Goal: Check status: Check status

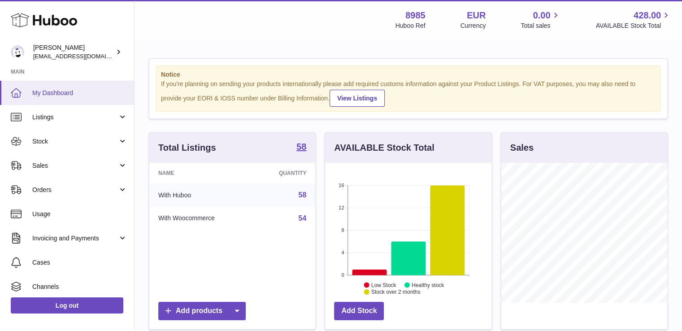
scroll to position [140, 166]
click at [56, 89] on span "My Dashboard" at bounding box center [79, 93] width 95 height 9
click at [39, 169] on span "Sales" at bounding box center [75, 165] width 86 height 9
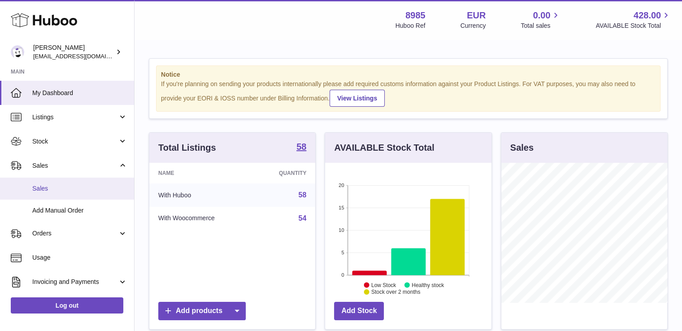
click at [45, 183] on link "Sales" at bounding box center [67, 189] width 134 height 22
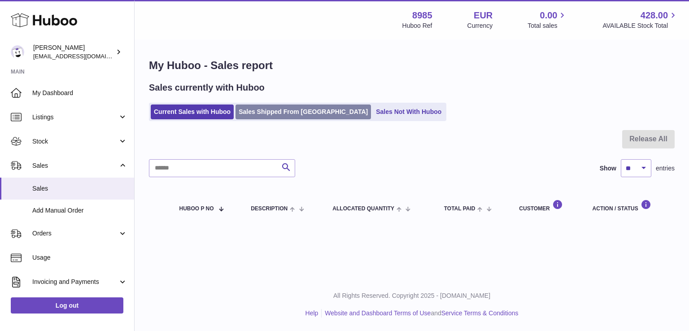
click at [260, 110] on link "Sales Shipped From Huboo" at bounding box center [302, 111] width 135 height 15
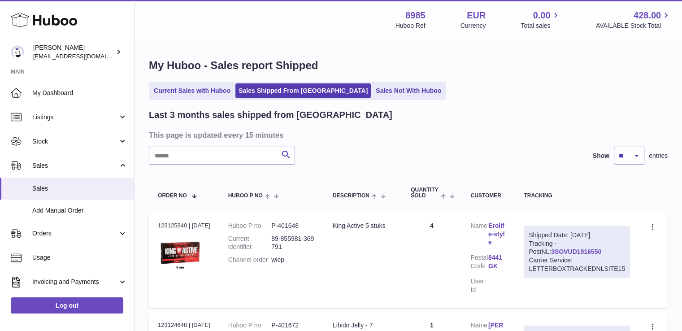
click at [558, 250] on link "3SOVUD1916550" at bounding box center [576, 251] width 50 height 7
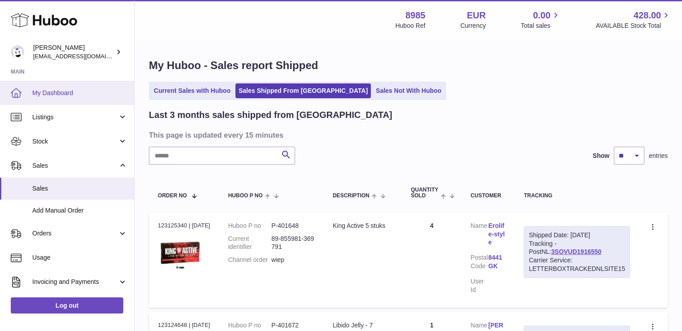
click at [59, 87] on link "My Dashboard" at bounding box center [67, 93] width 134 height 24
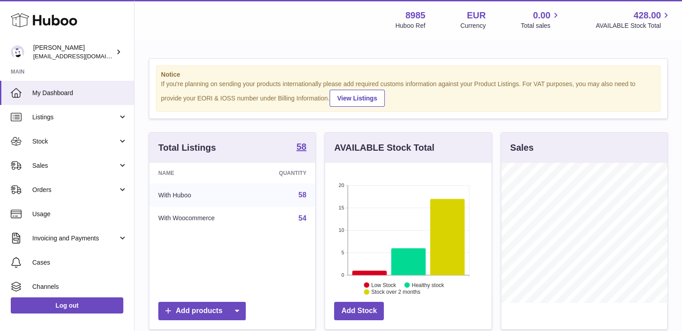
scroll to position [140, 166]
